Goal: Task Accomplishment & Management: Manage account settings

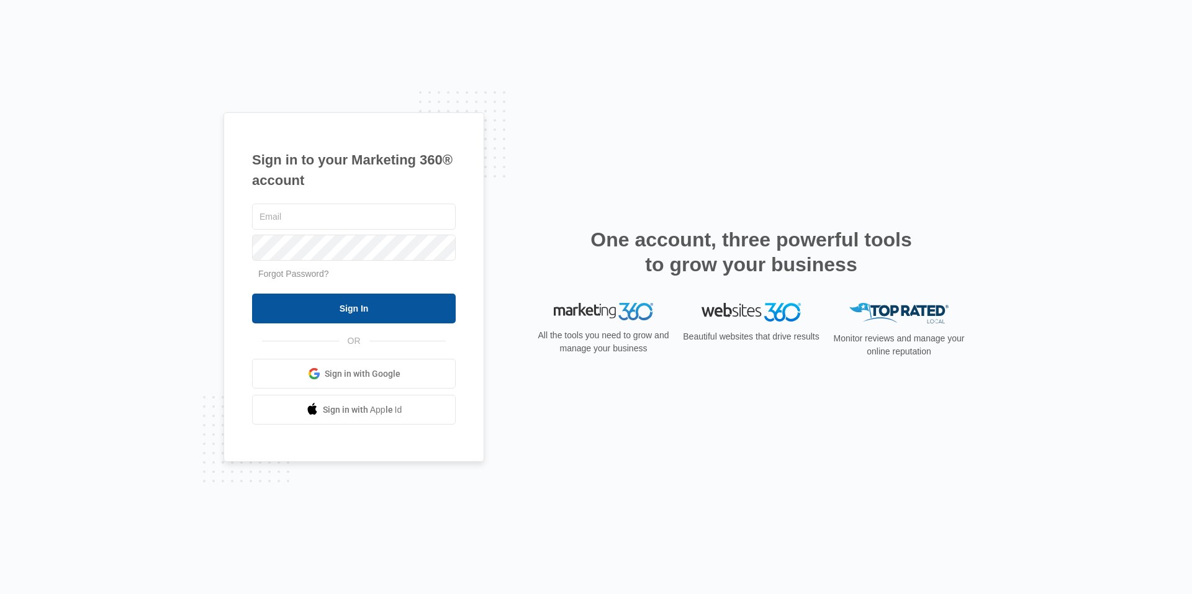
type input "[EMAIL_ADDRESS][DOMAIN_NAME]"
click at [414, 307] on input "Sign In" at bounding box center [354, 309] width 204 height 30
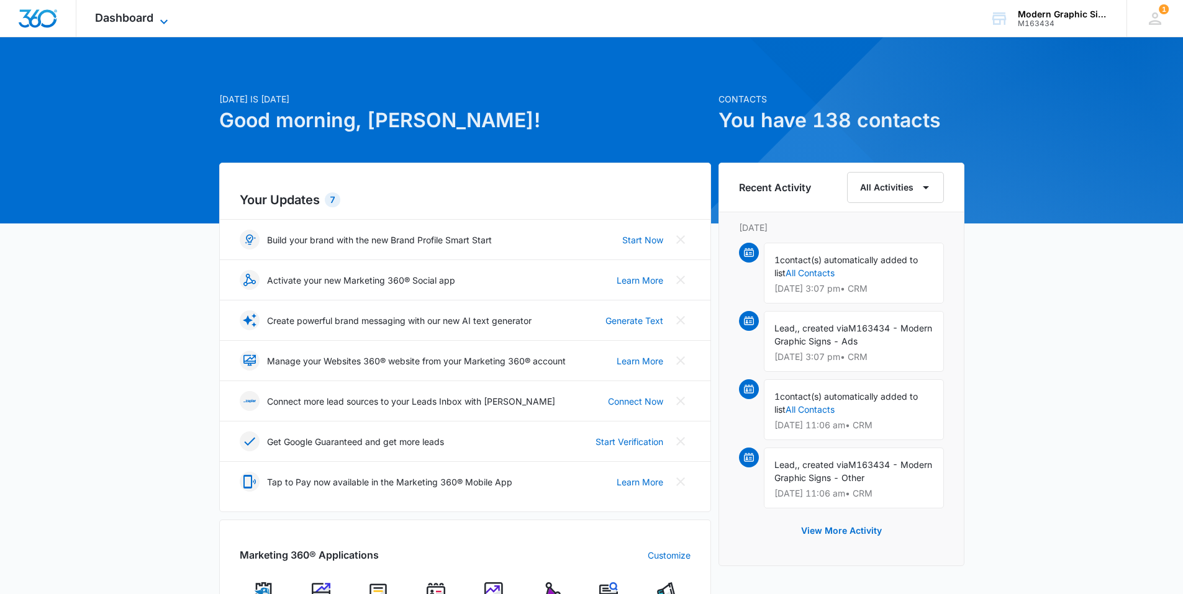
click at [170, 15] on icon at bounding box center [163, 21] width 15 height 15
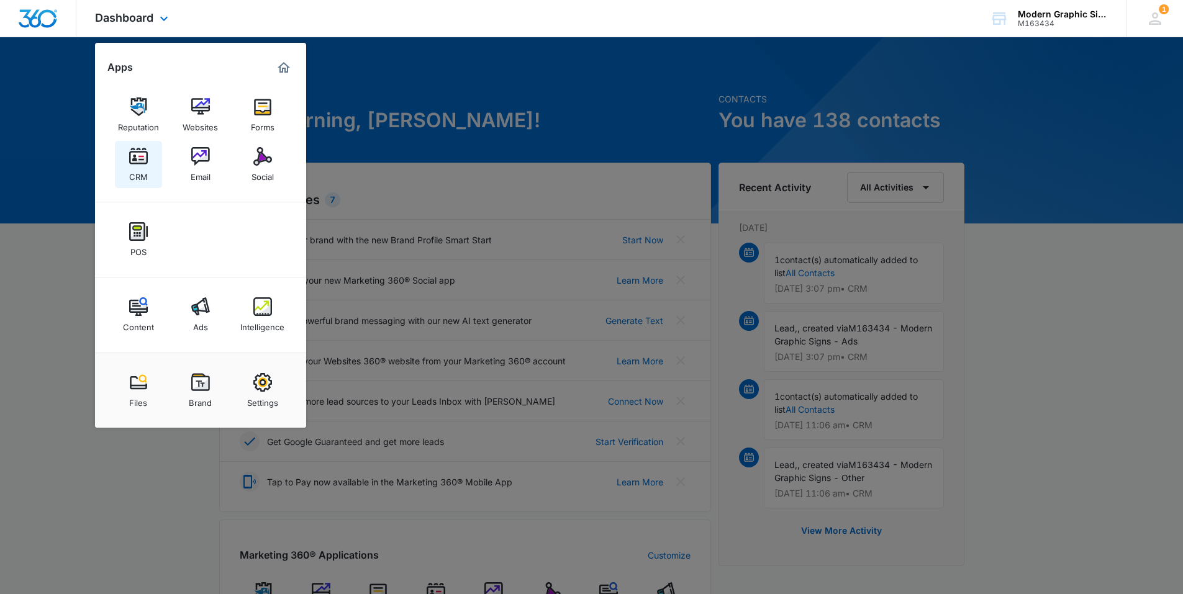
click at [142, 165] on img at bounding box center [138, 156] width 19 height 19
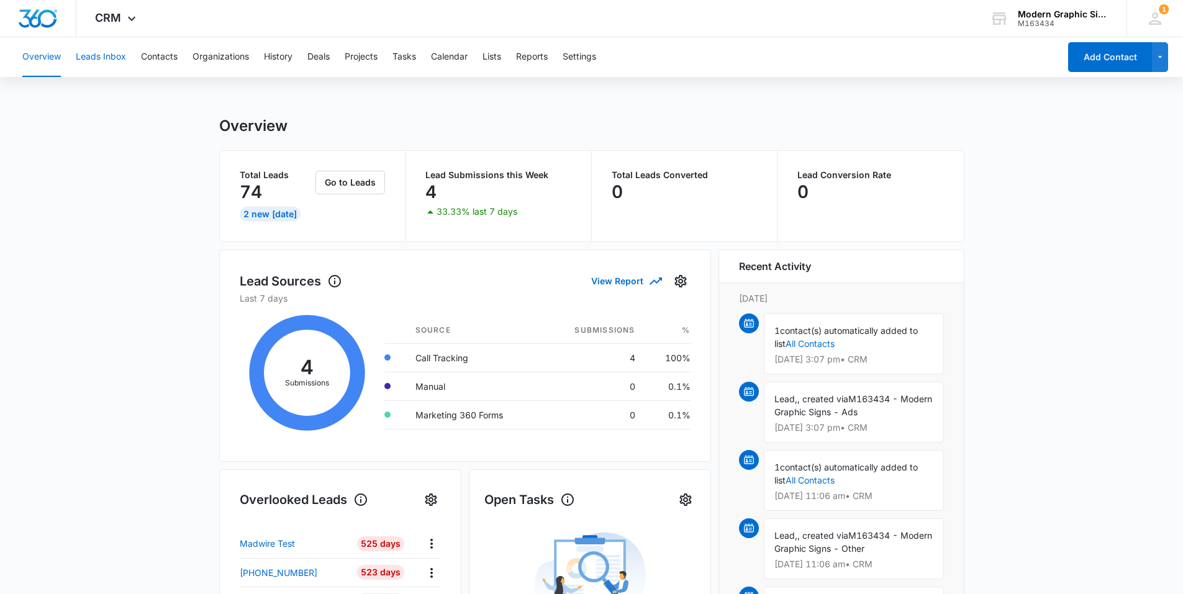
click at [86, 59] on button "Leads Inbox" at bounding box center [101, 57] width 50 height 40
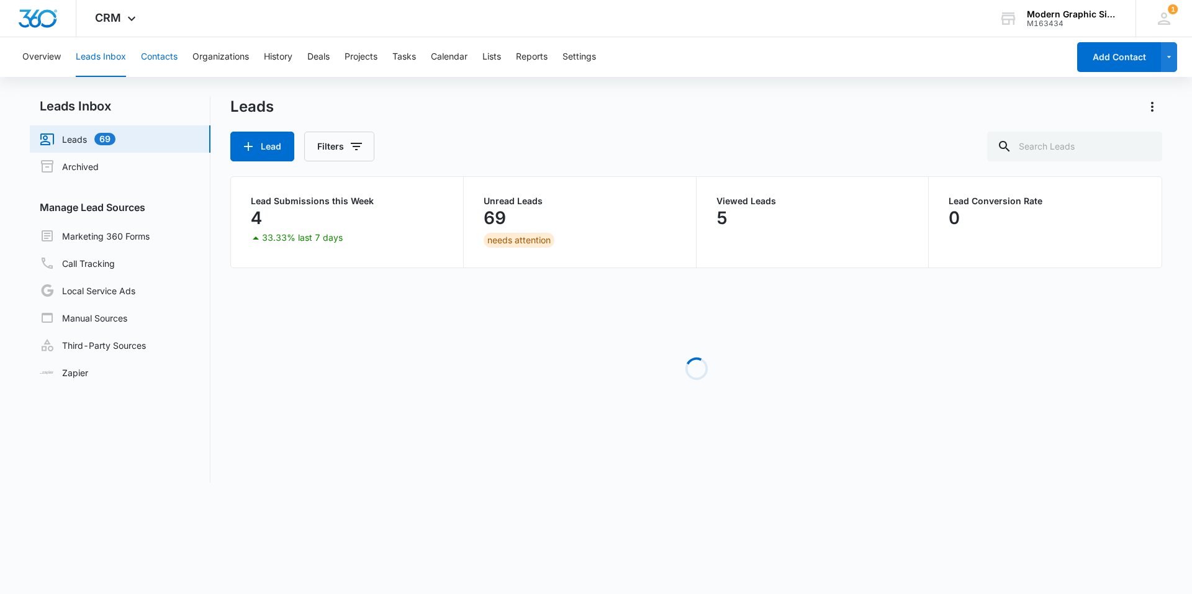
click at [171, 63] on button "Contacts" at bounding box center [159, 57] width 37 height 40
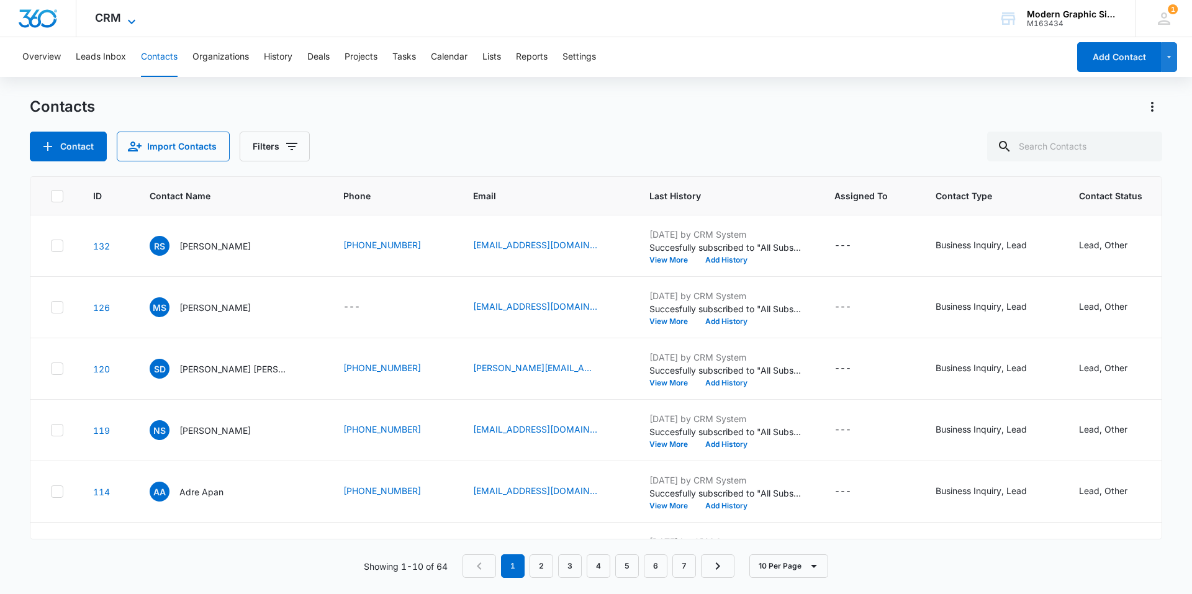
click at [136, 22] on icon at bounding box center [131, 21] width 15 height 15
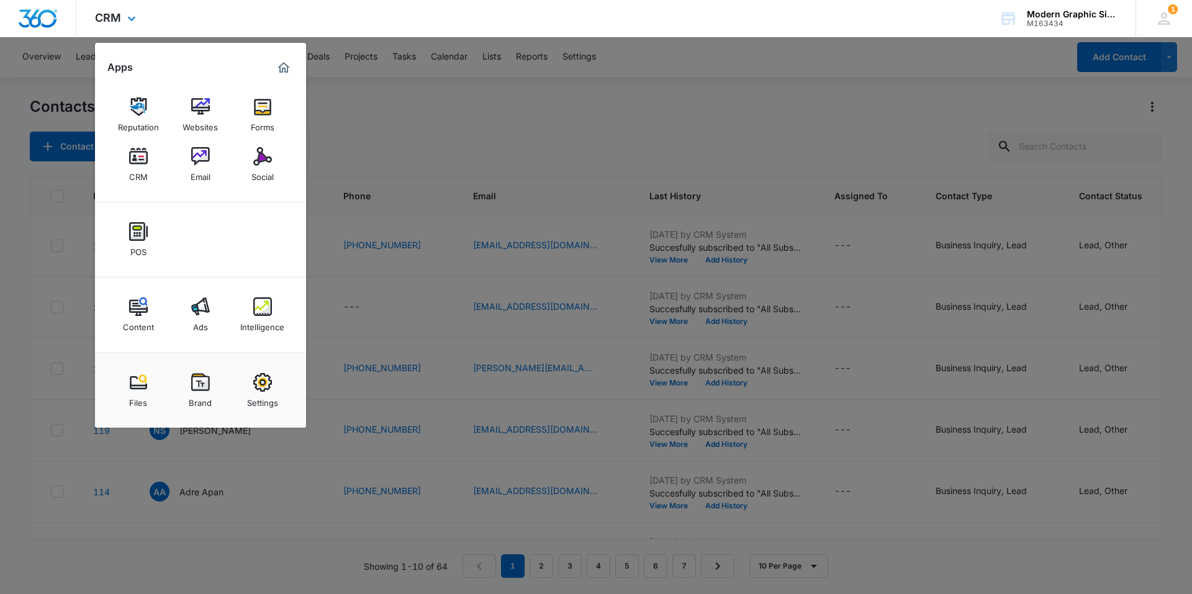
click at [200, 8] on div "CRM Apps Reputation Websites Forms CRM Email Social POS Content Ads Intelligenc…" at bounding box center [596, 18] width 1192 height 37
click at [413, 30] on div "CRM Apps Reputation Websites Forms CRM Email Social POS Content Ads Intelligenc…" at bounding box center [596, 18] width 1192 height 37
click at [127, 21] on icon at bounding box center [131, 21] width 15 height 15
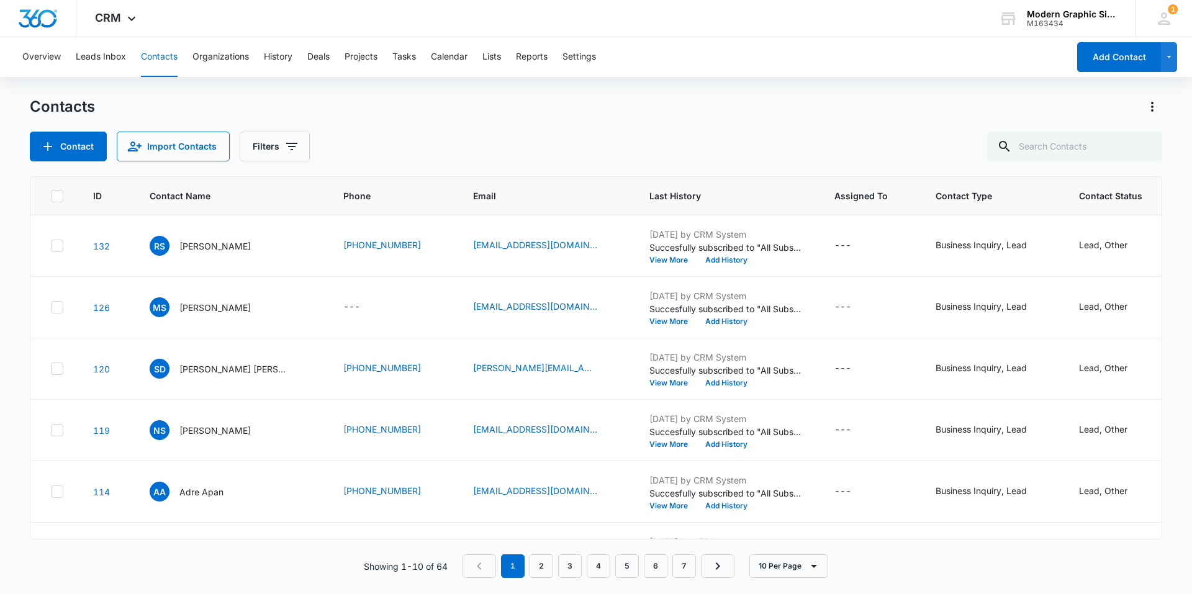
click at [419, 60] on div "Overview Leads Inbox Contacts Organizations History Deals Projects Tasks Calend…" at bounding box center [542, 57] width 1054 height 40
click at [416, 60] on button "Tasks" at bounding box center [404, 57] width 24 height 40
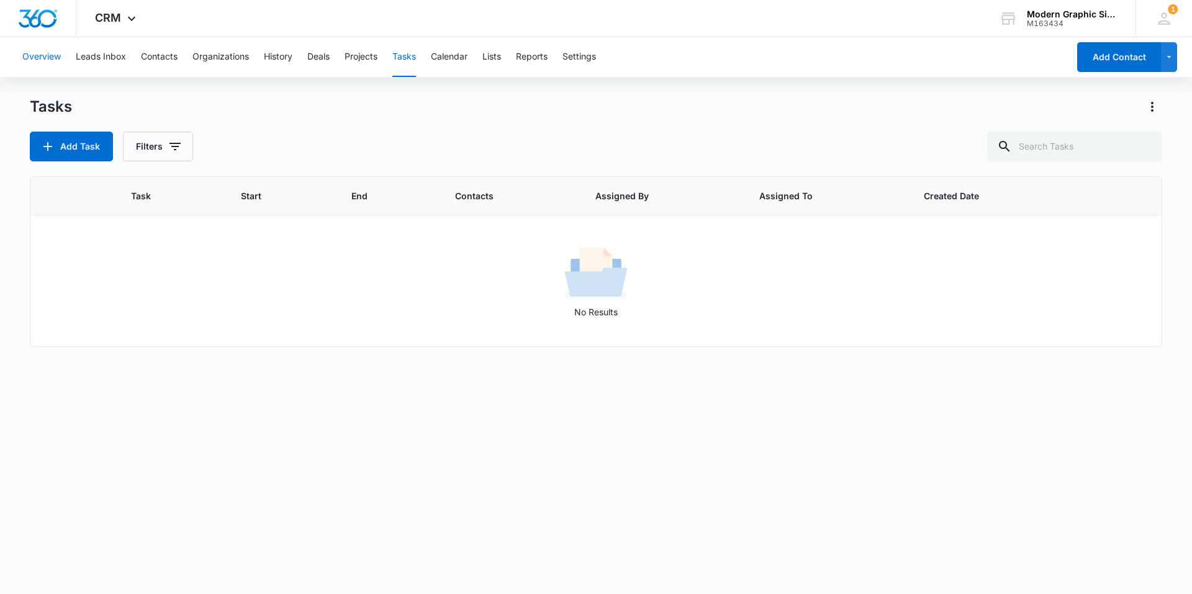
click at [55, 60] on button "Overview" at bounding box center [41, 57] width 38 height 40
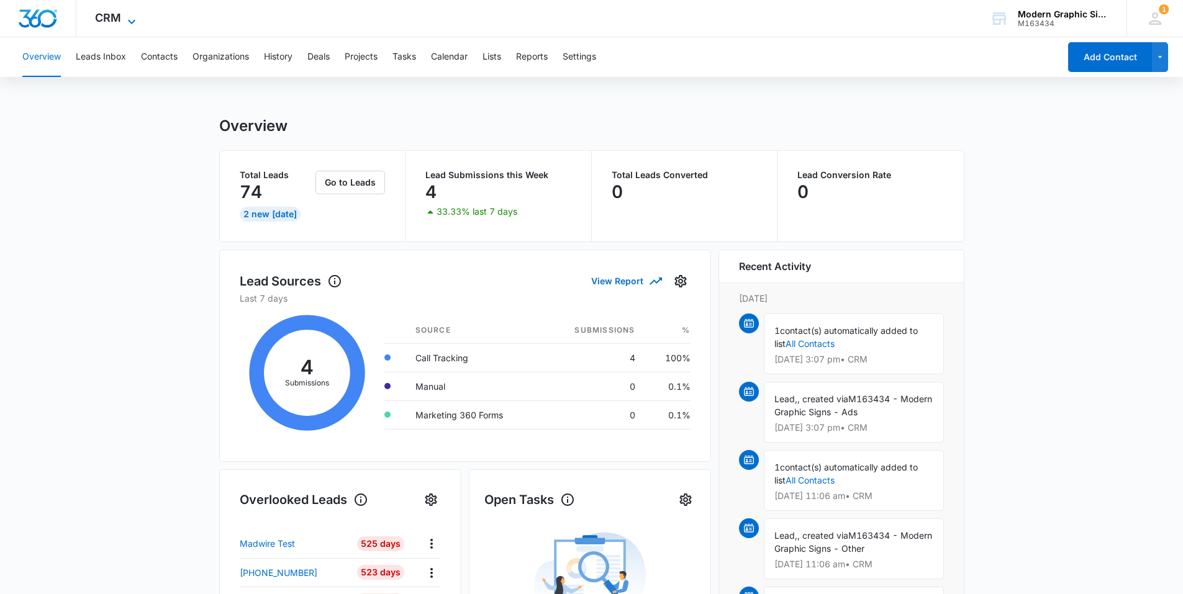
click at [130, 12] on div "CRM Apps Reputation Websites Forms CRM Email Social POS Content Ads Intelligenc…" at bounding box center [116, 18] width 81 height 37
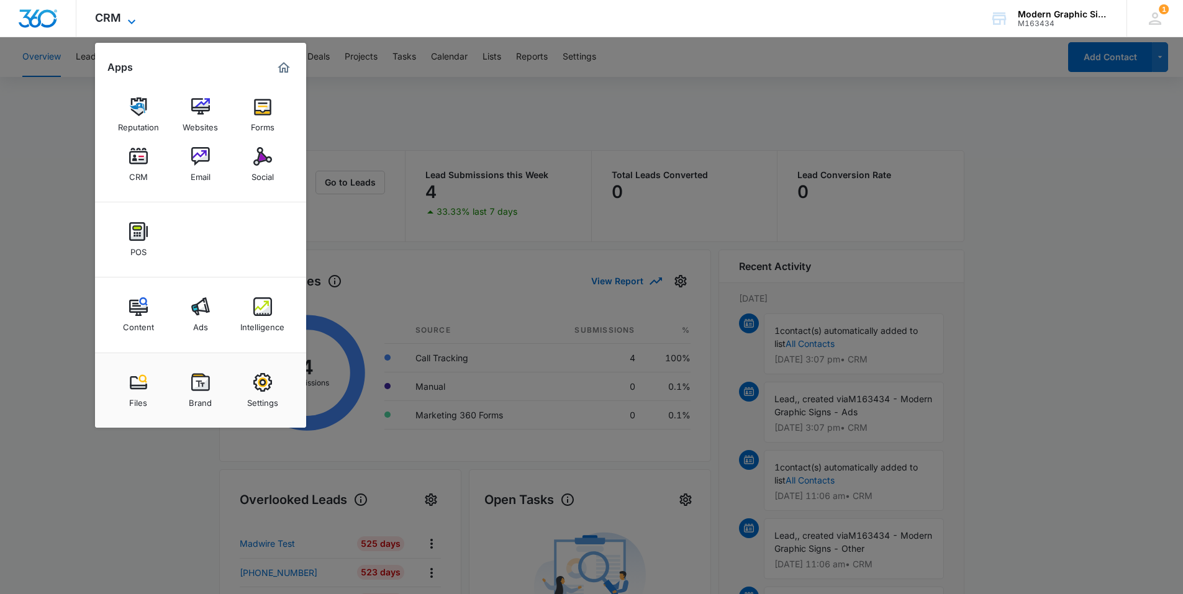
click at [130, 12] on div "CRM Apps Reputation Websites Forms CRM Email Social POS Content Ads Intelligenc…" at bounding box center [116, 18] width 81 height 37
